Goal: Information Seeking & Learning: Learn about a topic

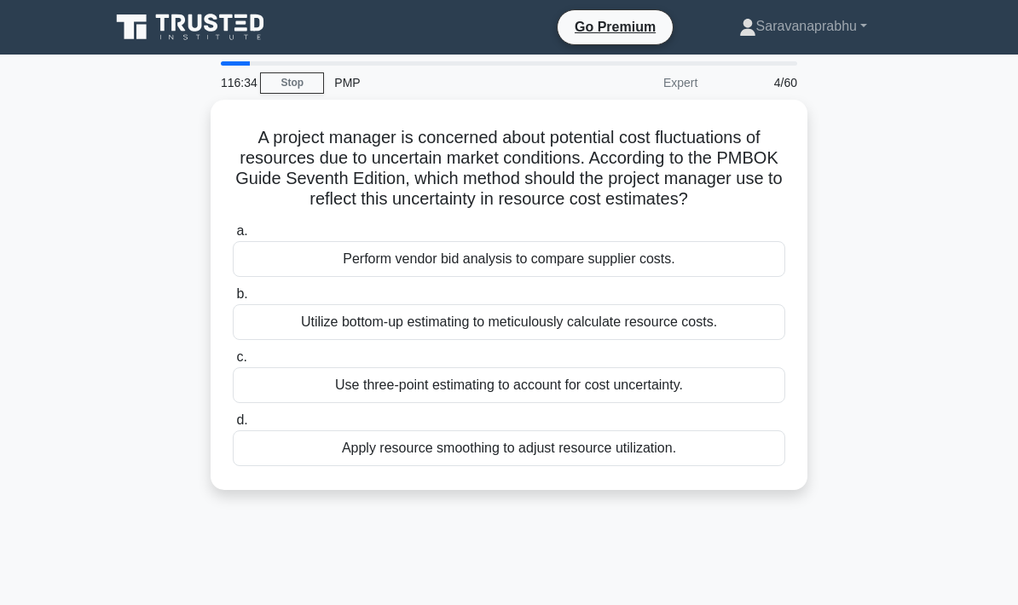
scroll to position [12, 0]
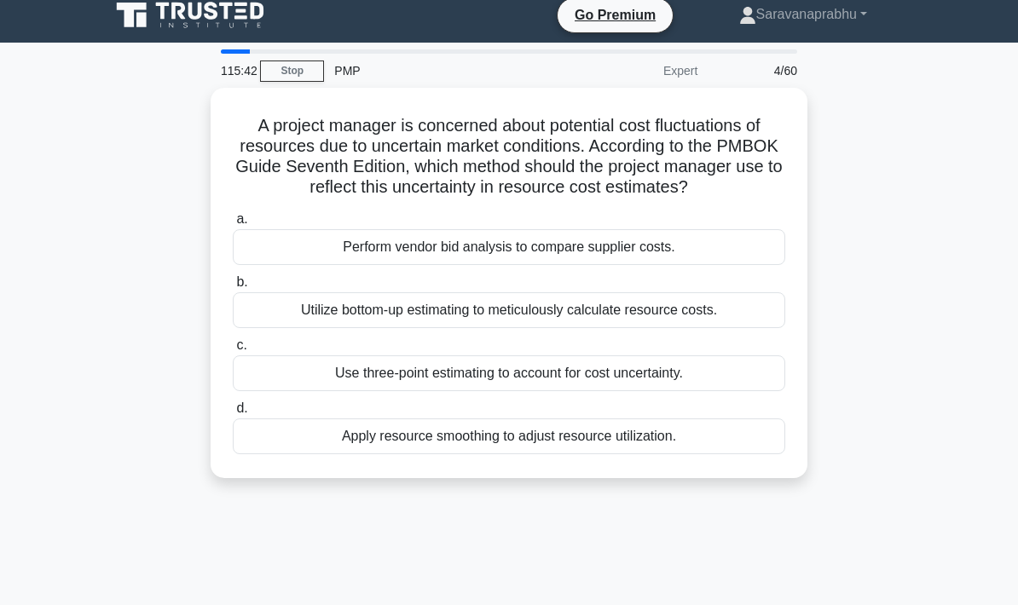
click at [695, 378] on div "Use three-point estimating to account for cost uncertainty." at bounding box center [509, 373] width 552 height 36
click at [233, 351] on input "c. Use three-point estimating to account for cost uncertainty." at bounding box center [233, 345] width 0 height 11
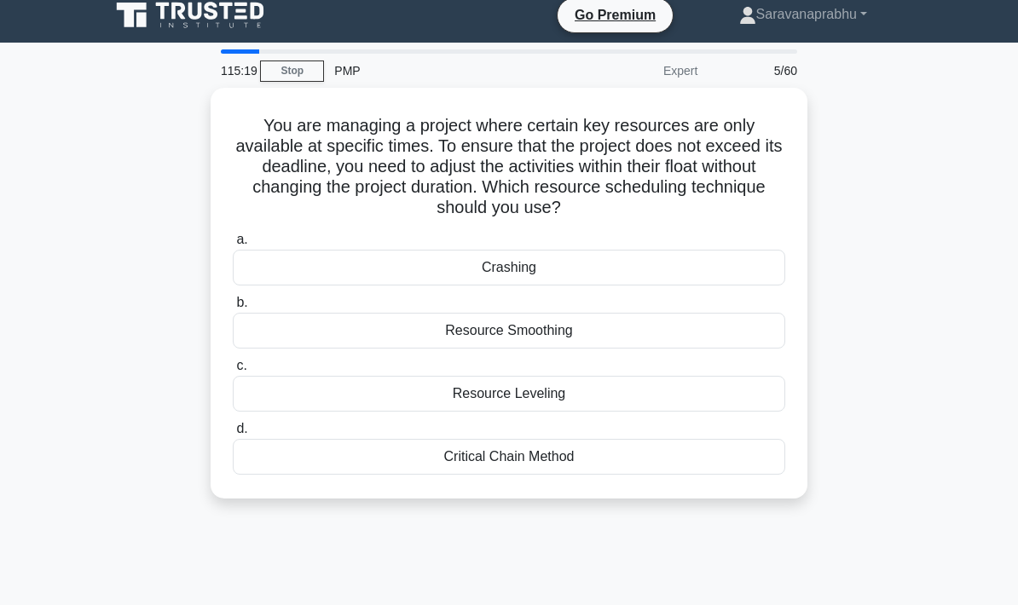
scroll to position [26, 0]
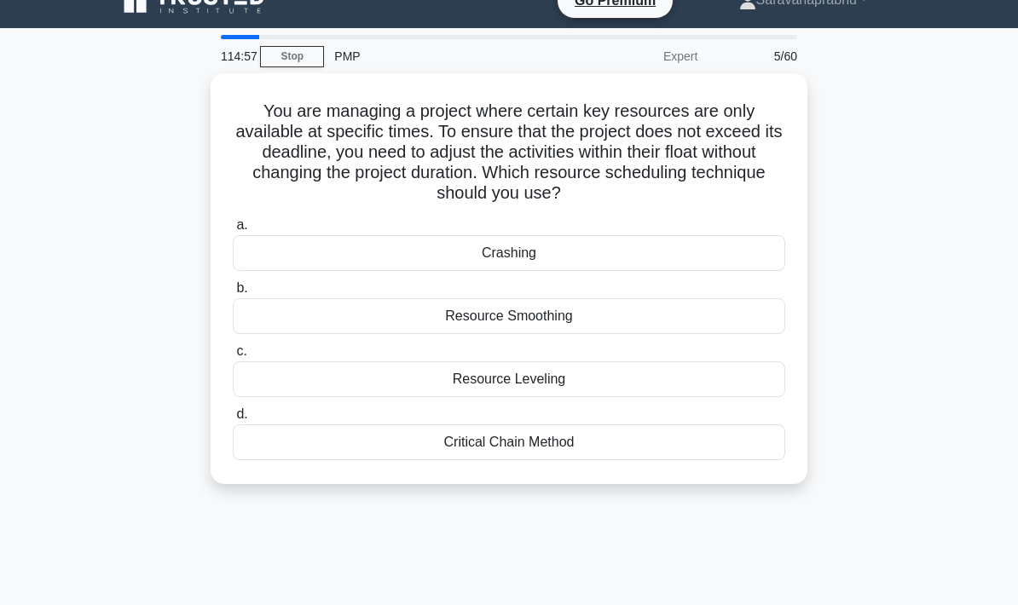
click at [650, 328] on div "Resource Smoothing" at bounding box center [509, 316] width 552 height 36
click at [233, 294] on input "b. Resource Smoothing" at bounding box center [233, 288] width 0 height 11
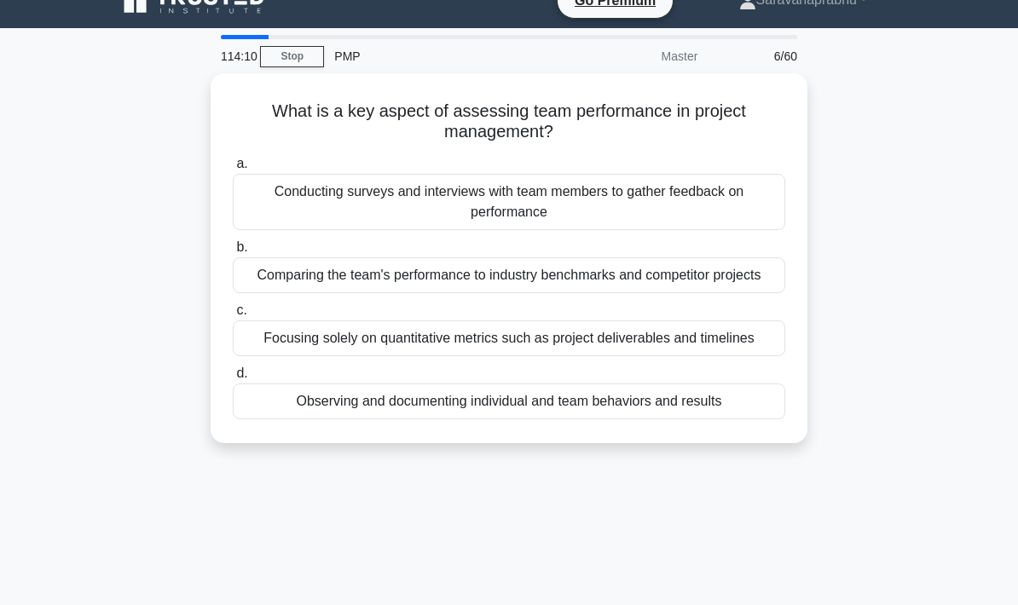
click at [664, 198] on div "Conducting surveys and interviews with team members to gather feedback on perfo…" at bounding box center [509, 202] width 552 height 56
click at [233, 170] on input "a. Conducting surveys and interviews with team members to gather feedback on pe…" at bounding box center [233, 164] width 0 height 11
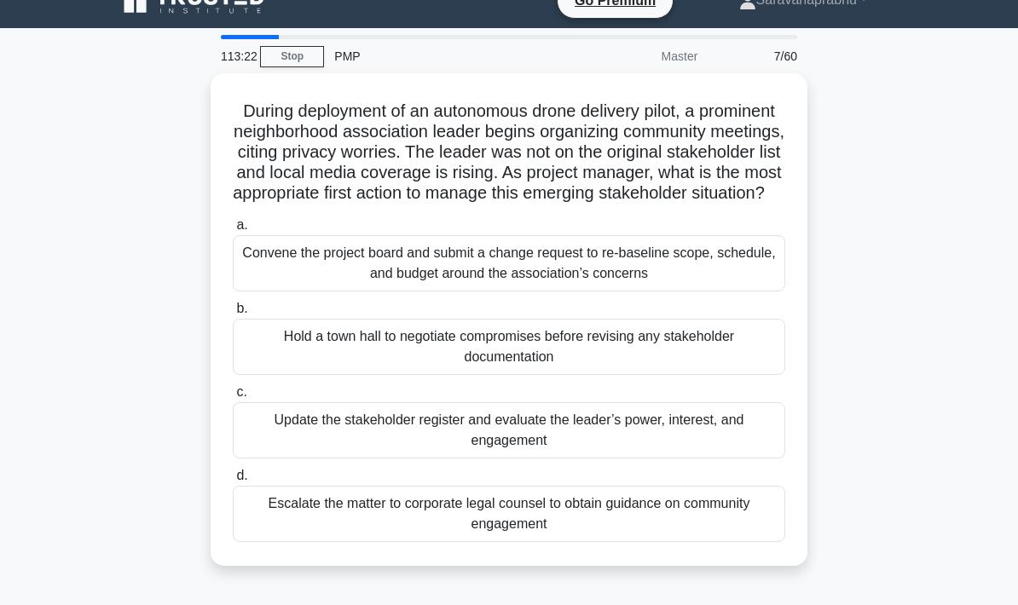
click at [673, 436] on div "Update the stakeholder register and evaluate the leader’s power, interest, and …" at bounding box center [509, 430] width 552 height 56
click at [233, 398] on input "c. Update the stakeholder register and evaluate the leader’s power, interest, a…" at bounding box center [233, 392] width 0 height 11
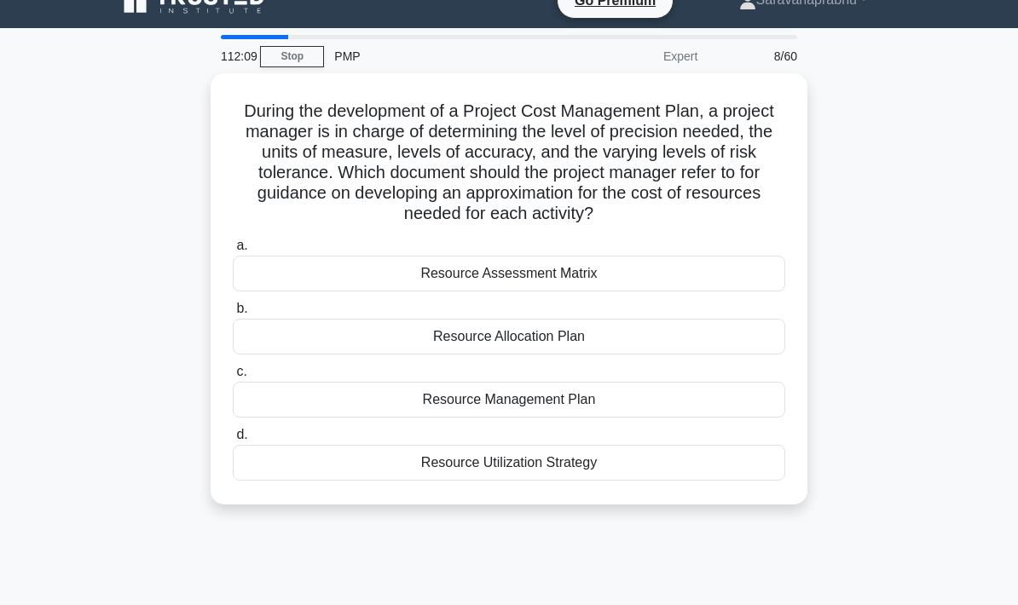
click at [720, 355] on div "Resource Allocation Plan" at bounding box center [509, 337] width 552 height 36
click at [233, 315] on input "b. Resource Allocation Plan" at bounding box center [233, 308] width 0 height 11
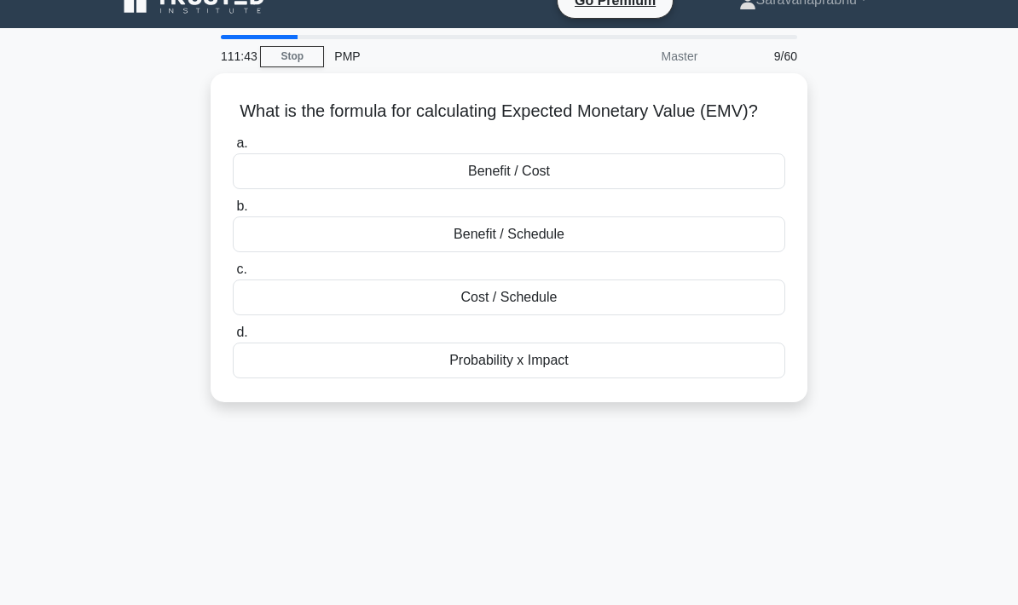
click at [695, 189] on div "Benefit / Cost" at bounding box center [509, 171] width 552 height 36
click at [233, 149] on input "a. Benefit / Cost" at bounding box center [233, 143] width 0 height 11
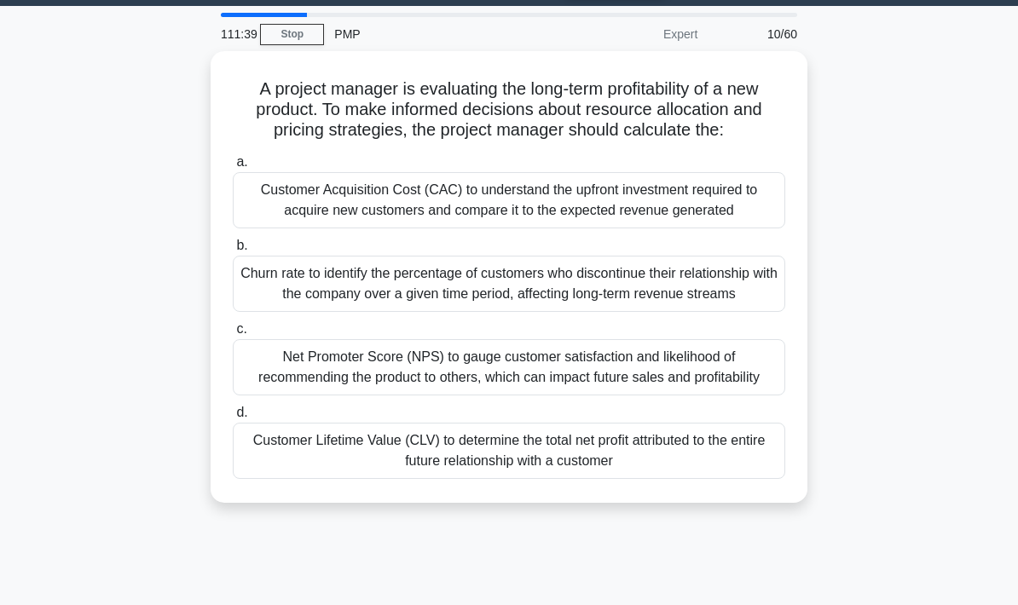
scroll to position [66, 0]
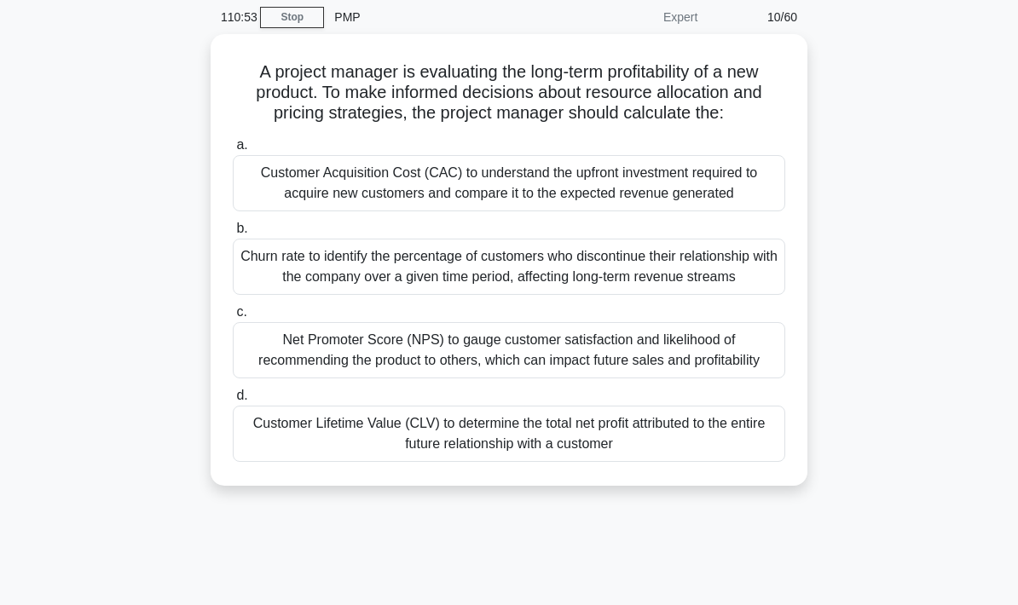
click at [736, 462] on div "Customer Lifetime Value (CLV) to determine the total net profit attributed to t…" at bounding box center [509, 434] width 552 height 56
click at [233, 401] on input "d. Customer Lifetime Value (CLV) to determine the total net profit attributed t…" at bounding box center [233, 395] width 0 height 11
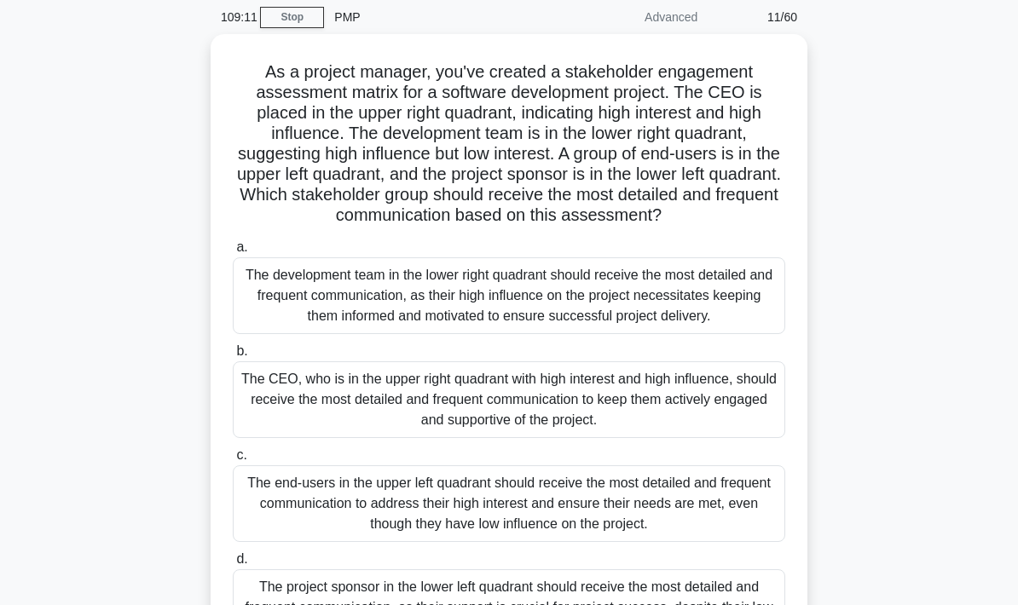
click at [713, 430] on div "The CEO, who is in the upper right quadrant with high interest and high influen…" at bounding box center [509, 399] width 552 height 77
click at [233, 357] on input "b. The CEO, who is in the upper right quadrant with high interest and high infl…" at bounding box center [233, 351] width 0 height 11
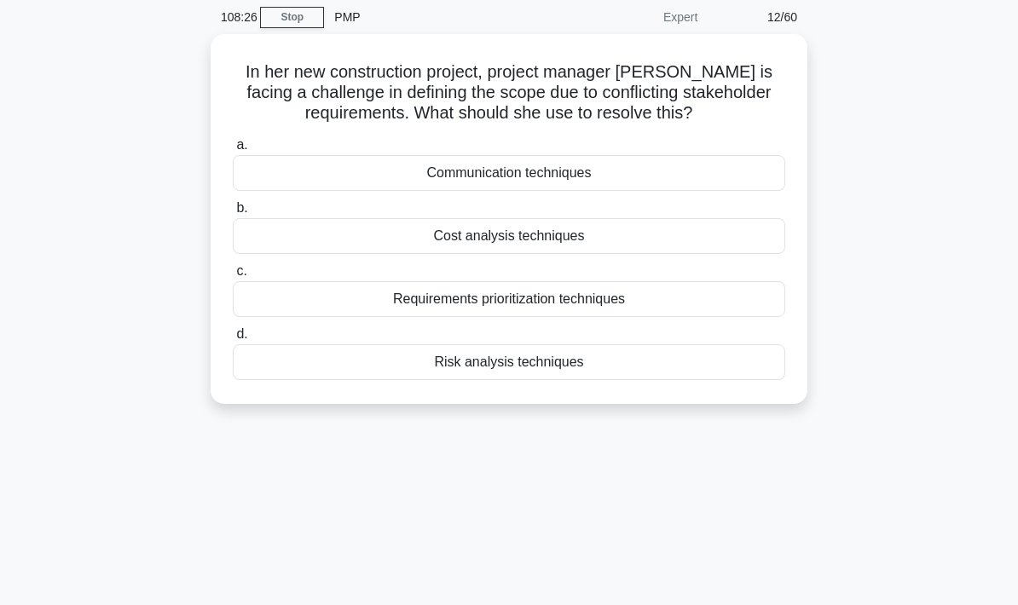
click at [744, 294] on div "Requirements prioritization techniques" at bounding box center [509, 299] width 552 height 36
click at [233, 277] on input "c. Requirements prioritization techniques" at bounding box center [233, 271] width 0 height 11
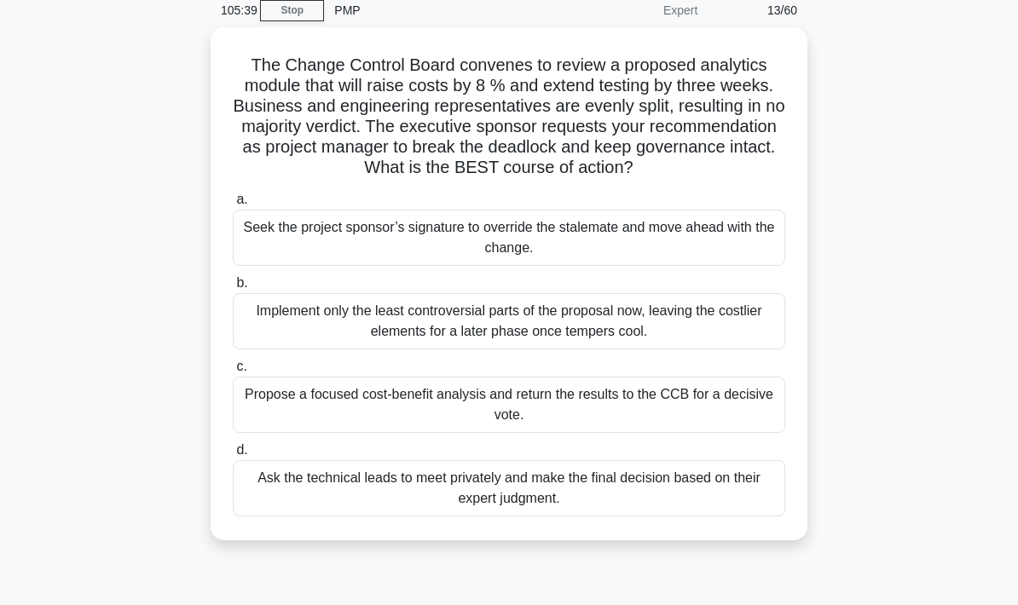
scroll to position [89, 0]
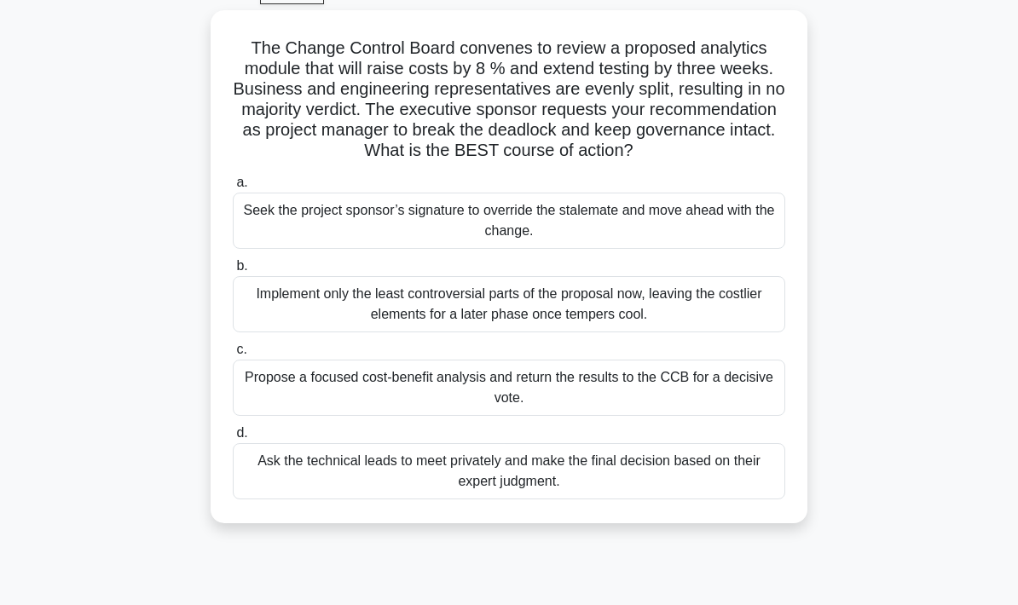
click at [757, 408] on div "Propose a focused cost-benefit analysis and return the results to the CCB for a…" at bounding box center [509, 388] width 552 height 56
click at [233, 355] on input "c. Propose a focused cost-benefit analysis and return the results to the CCB fo…" at bounding box center [233, 349] width 0 height 11
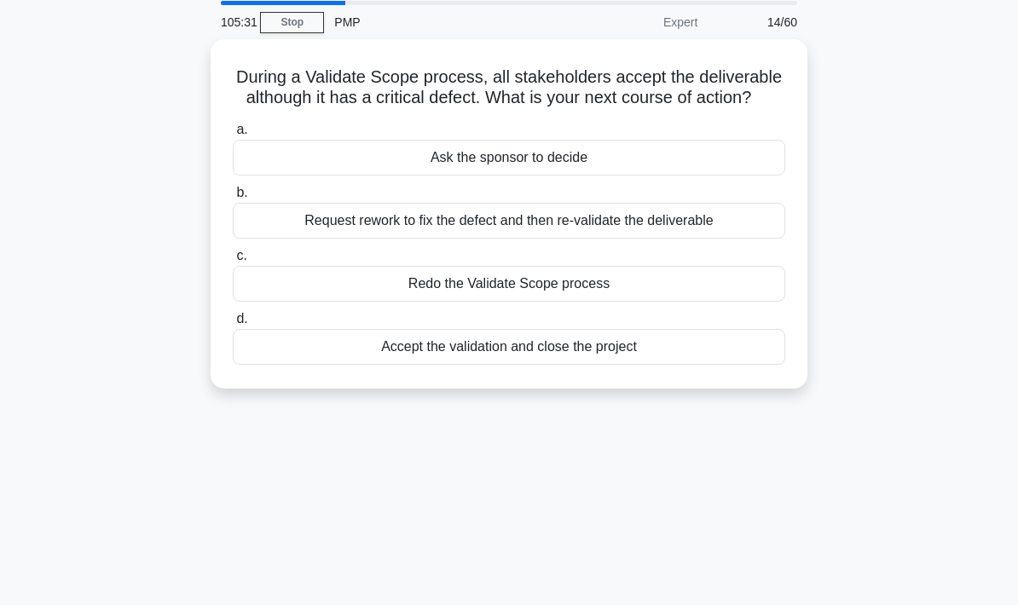
scroll to position [54, 0]
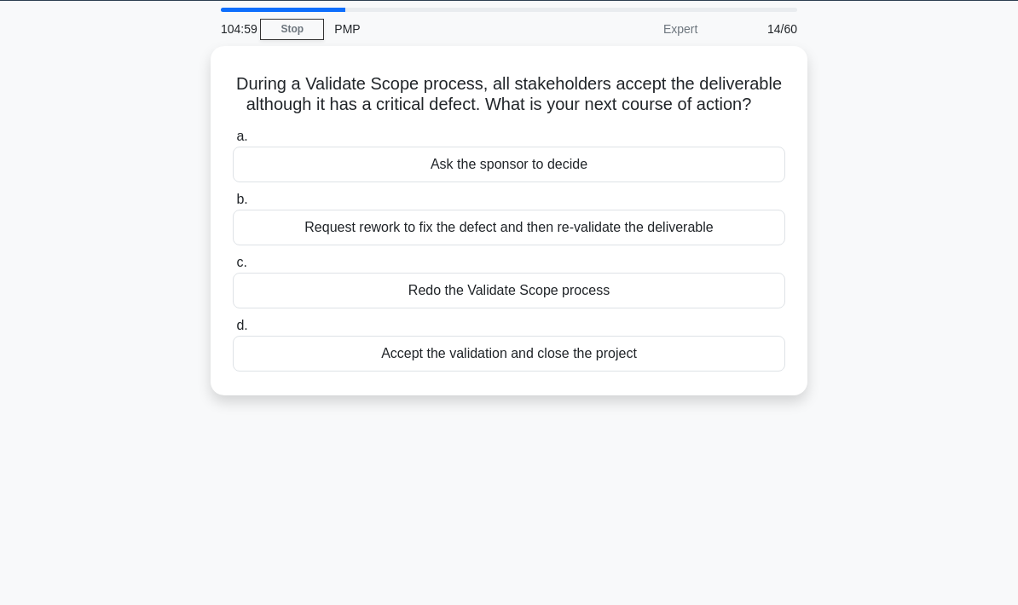
click at [707, 245] on div "Request rework to fix the defect and then re-validate the deliverable" at bounding box center [509, 228] width 552 height 36
click at [233, 205] on input "b. Request rework to fix the defect and then re-validate the deliverable" at bounding box center [233, 199] width 0 height 11
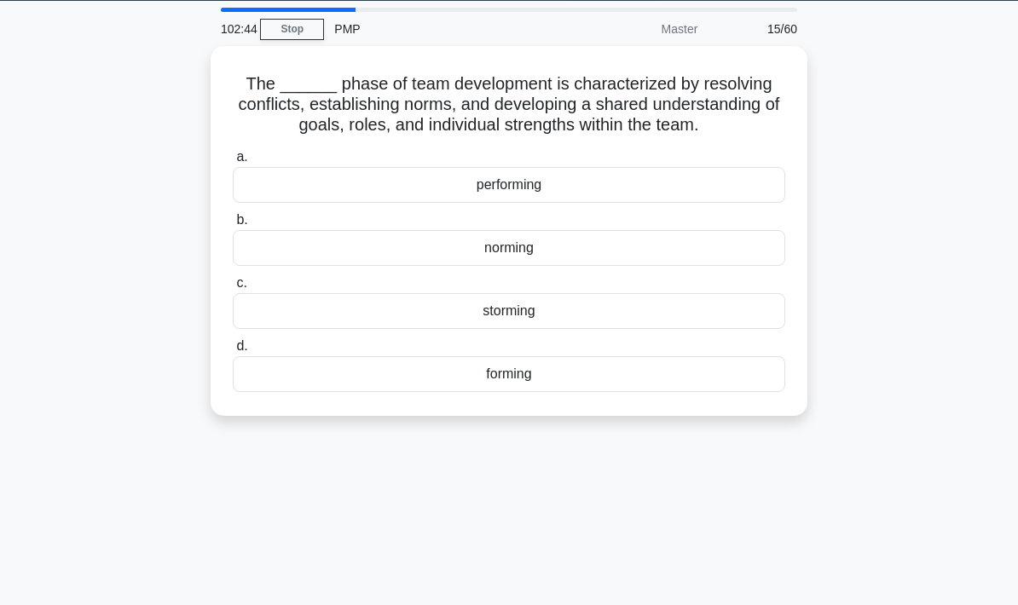
click at [603, 320] on div "storming" at bounding box center [509, 311] width 552 height 36
click at [233, 289] on input "c. storming" at bounding box center [233, 283] width 0 height 11
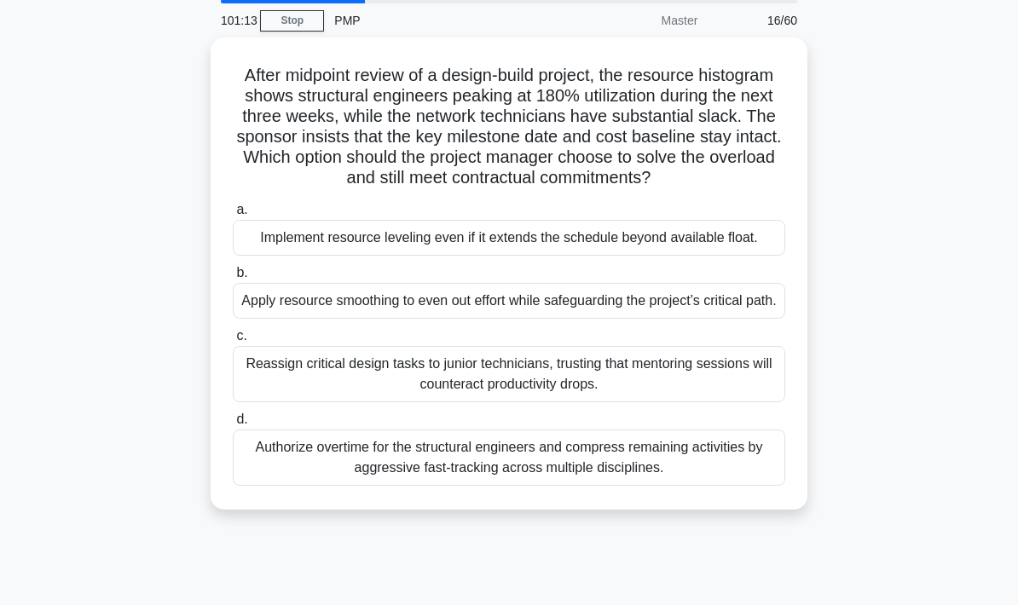
scroll to position [60, 0]
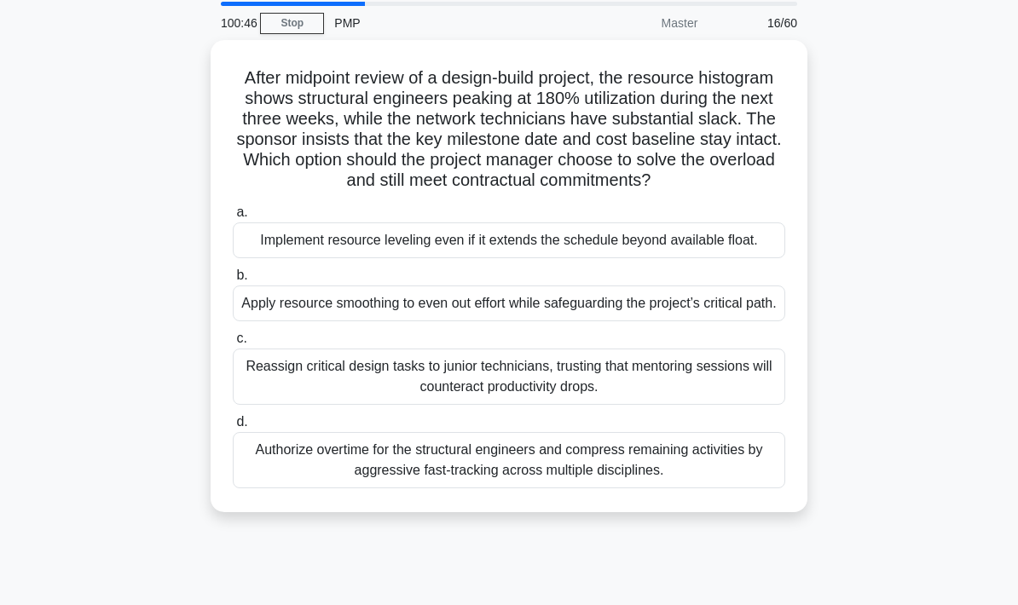
click at [890, 320] on div "After midpoint review of a design-build project, the resource histogram shows s…" at bounding box center [509, 286] width 818 height 493
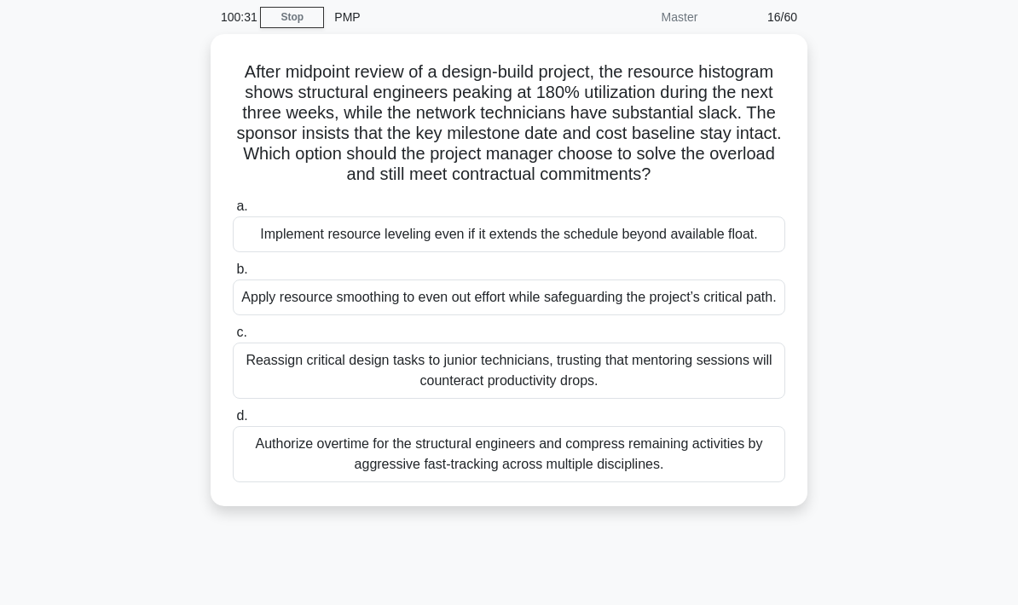
scroll to position [84, 0]
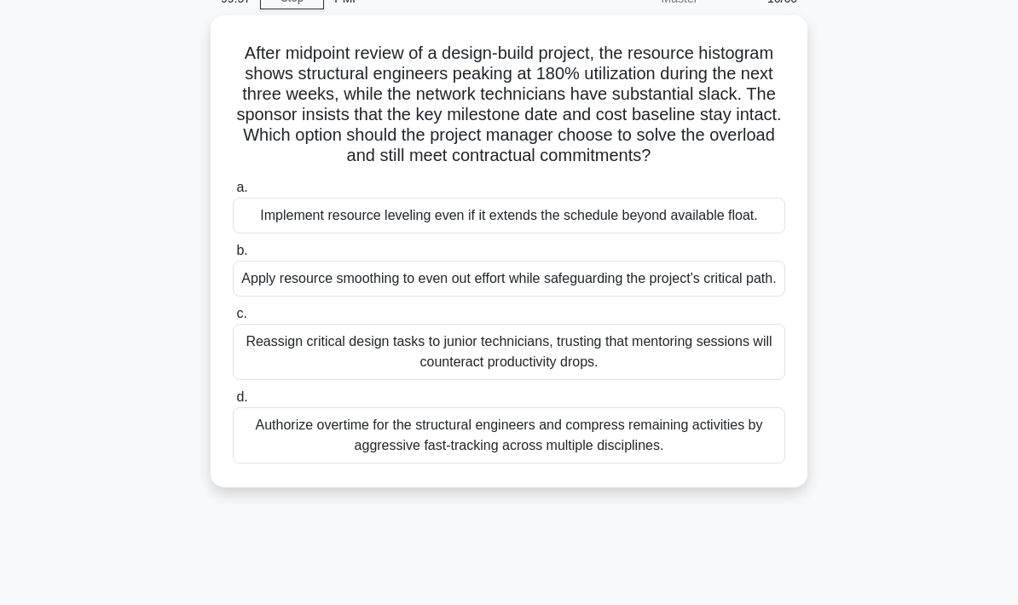
click at [710, 297] on div "Apply resource smoothing to even out effort while safeguarding the project’s cr…" at bounding box center [509, 279] width 552 height 36
click at [233, 257] on input "b. Apply resource smoothing to even out effort while safeguarding the project’s…" at bounding box center [233, 250] width 0 height 11
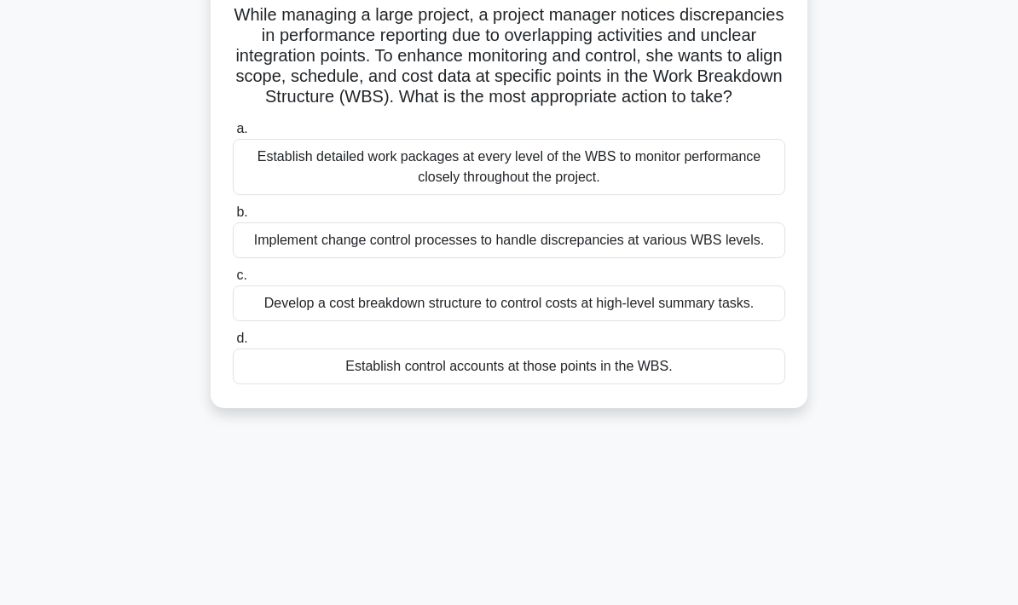
scroll to position [121, 0]
click at [677, 197] on div "Establish detailed work packages at every level of the WBS to monitor performan…" at bounding box center [509, 169] width 552 height 56
click at [233, 136] on input "a. Establish detailed work packages at every level of the WBS to monitor perfor…" at bounding box center [233, 130] width 0 height 11
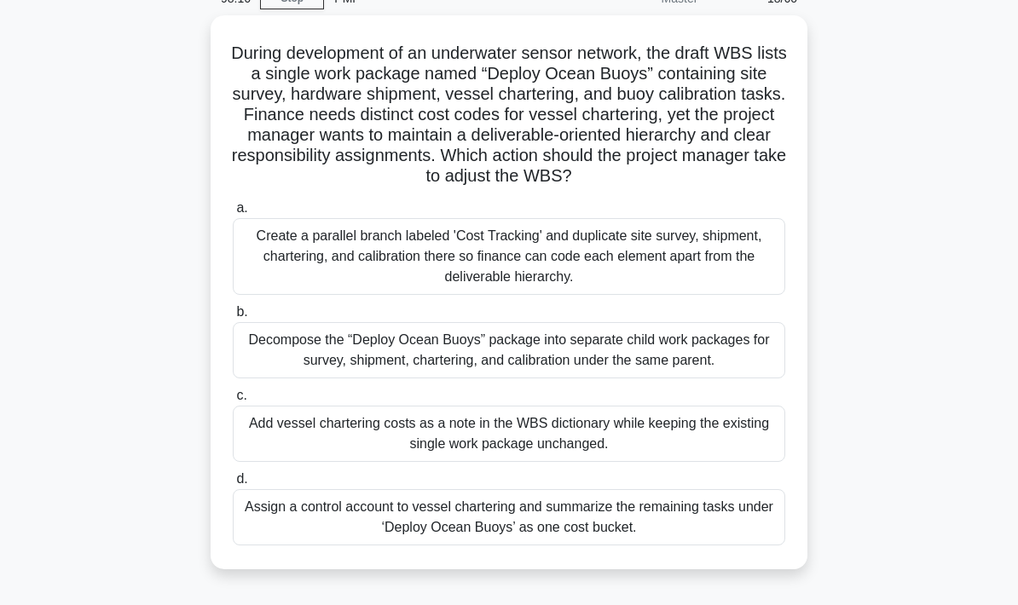
scroll to position [0, 0]
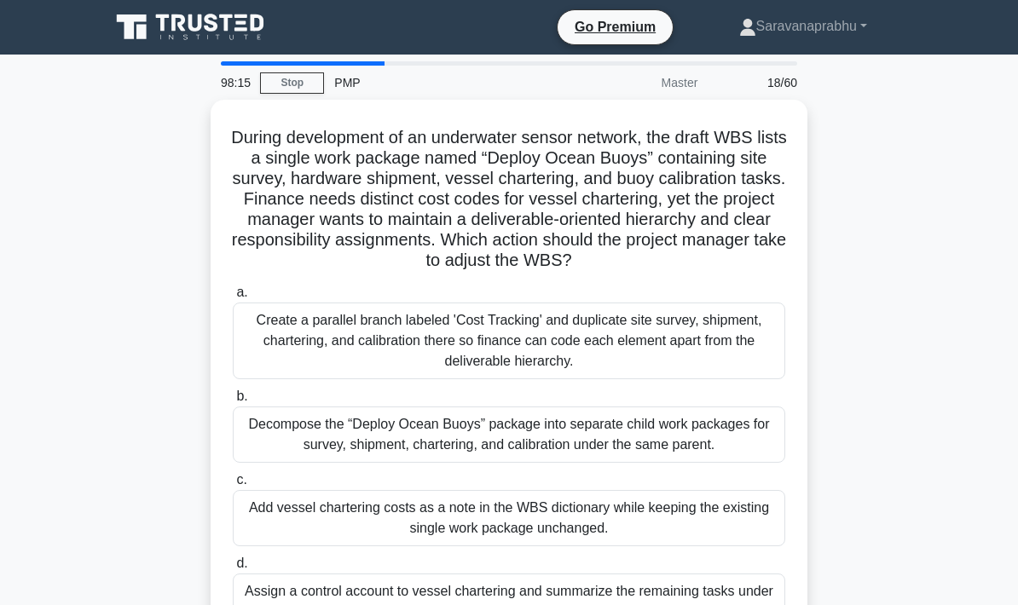
click at [315, 83] on link "Stop" at bounding box center [292, 82] width 64 height 21
click at [967, 436] on main "98:15 Stop PMP Master 18/60 During development of an underwater sensor network,…" at bounding box center [509, 488] width 1018 height 866
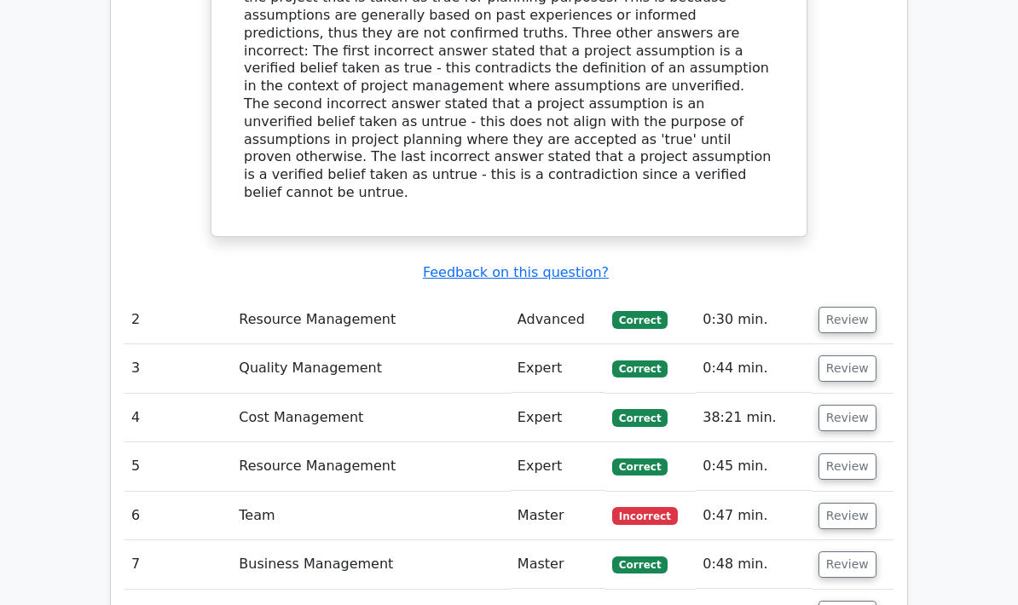
scroll to position [2285, 0]
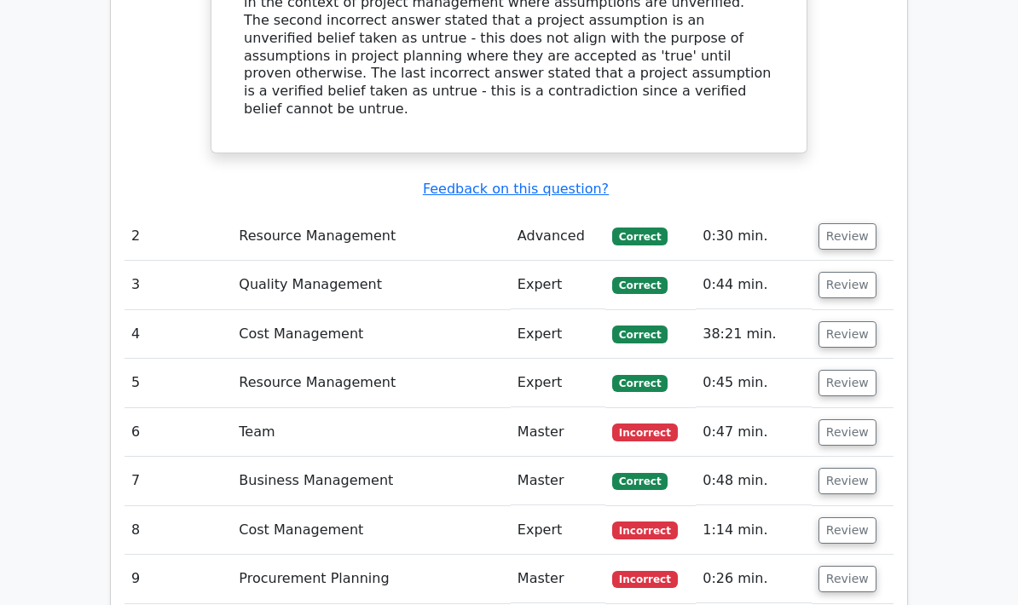
click at [848, 420] on button "Review" at bounding box center [847, 433] width 58 height 26
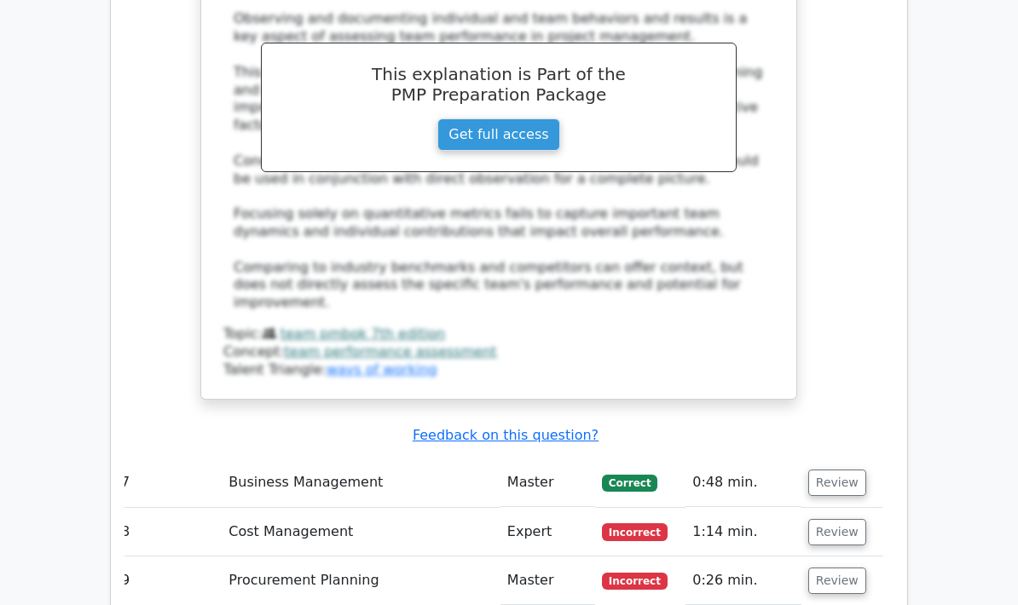
scroll to position [3198, 0]
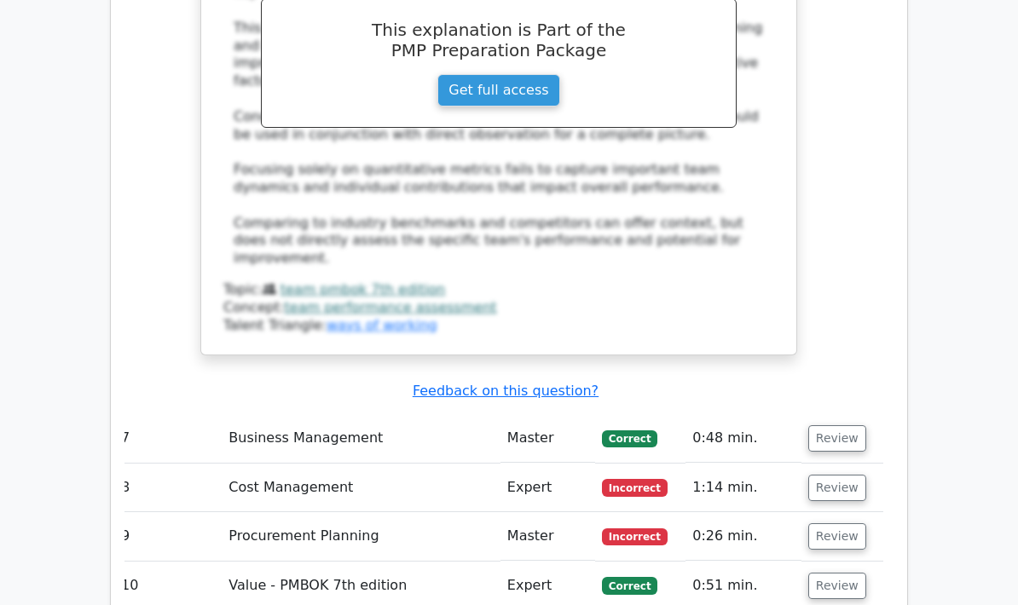
click at [834, 476] on button "Review" at bounding box center [837, 489] width 58 height 26
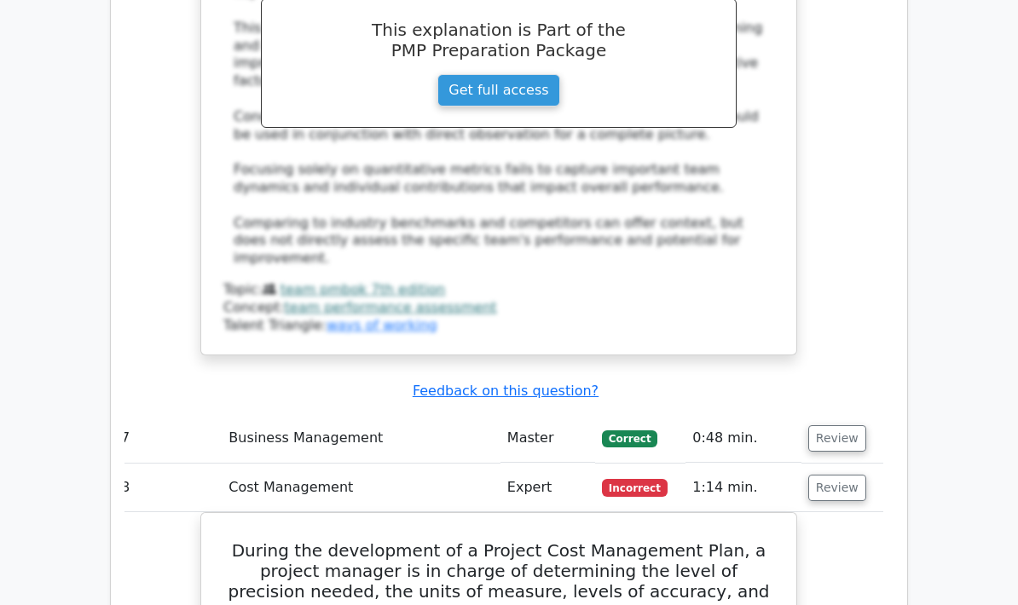
scroll to position [0, 10]
click at [843, 383] on div "Submit feedback Feedback on this question?" at bounding box center [505, 392] width 769 height 18
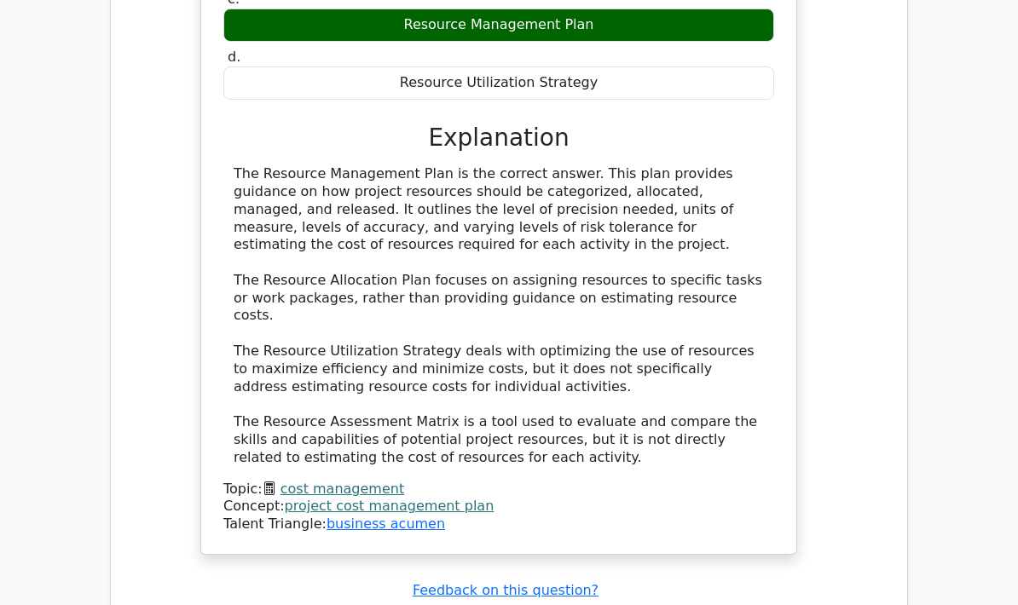
scroll to position [4033, 0]
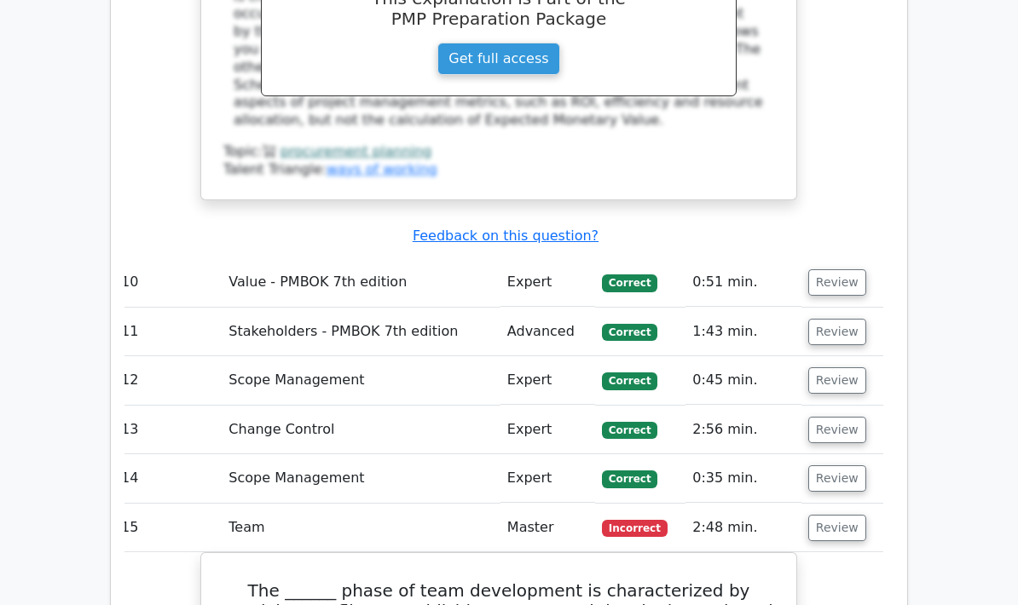
scroll to position [5121, 0]
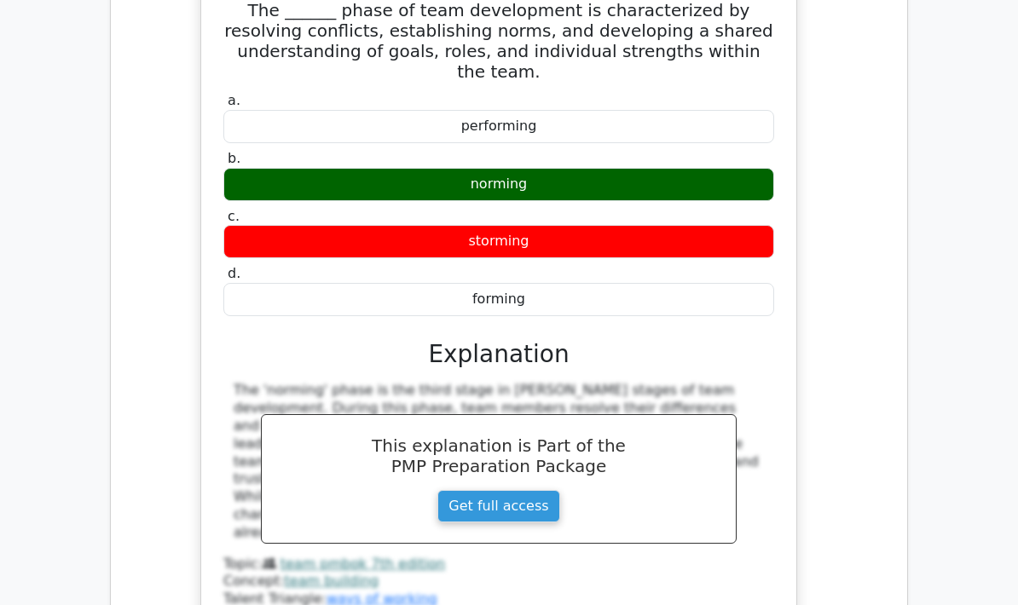
scroll to position [5779, 0]
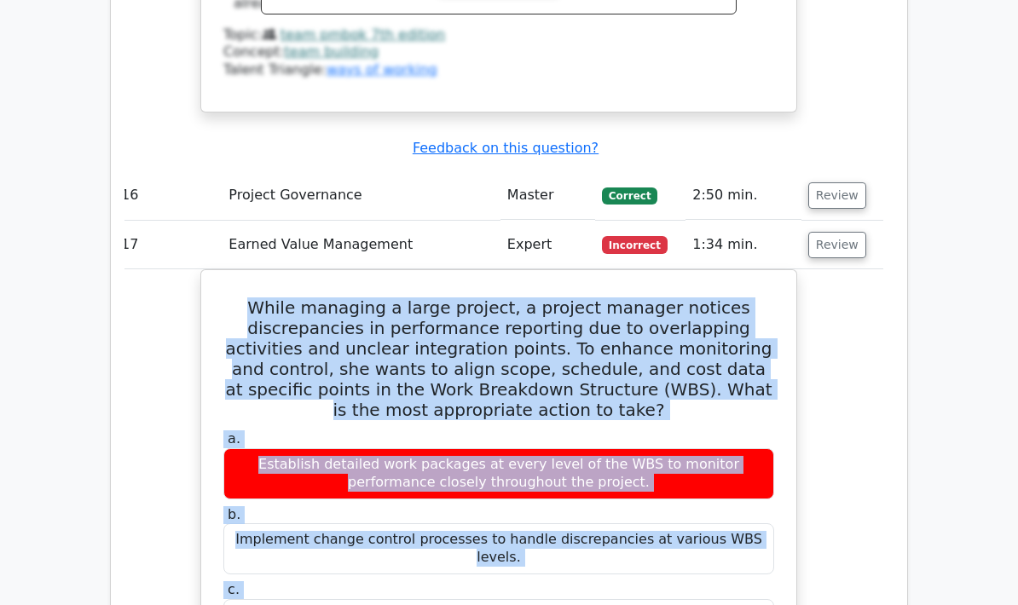
scroll to position [6224, 0]
